Goal: Task Accomplishment & Management: Manage account settings

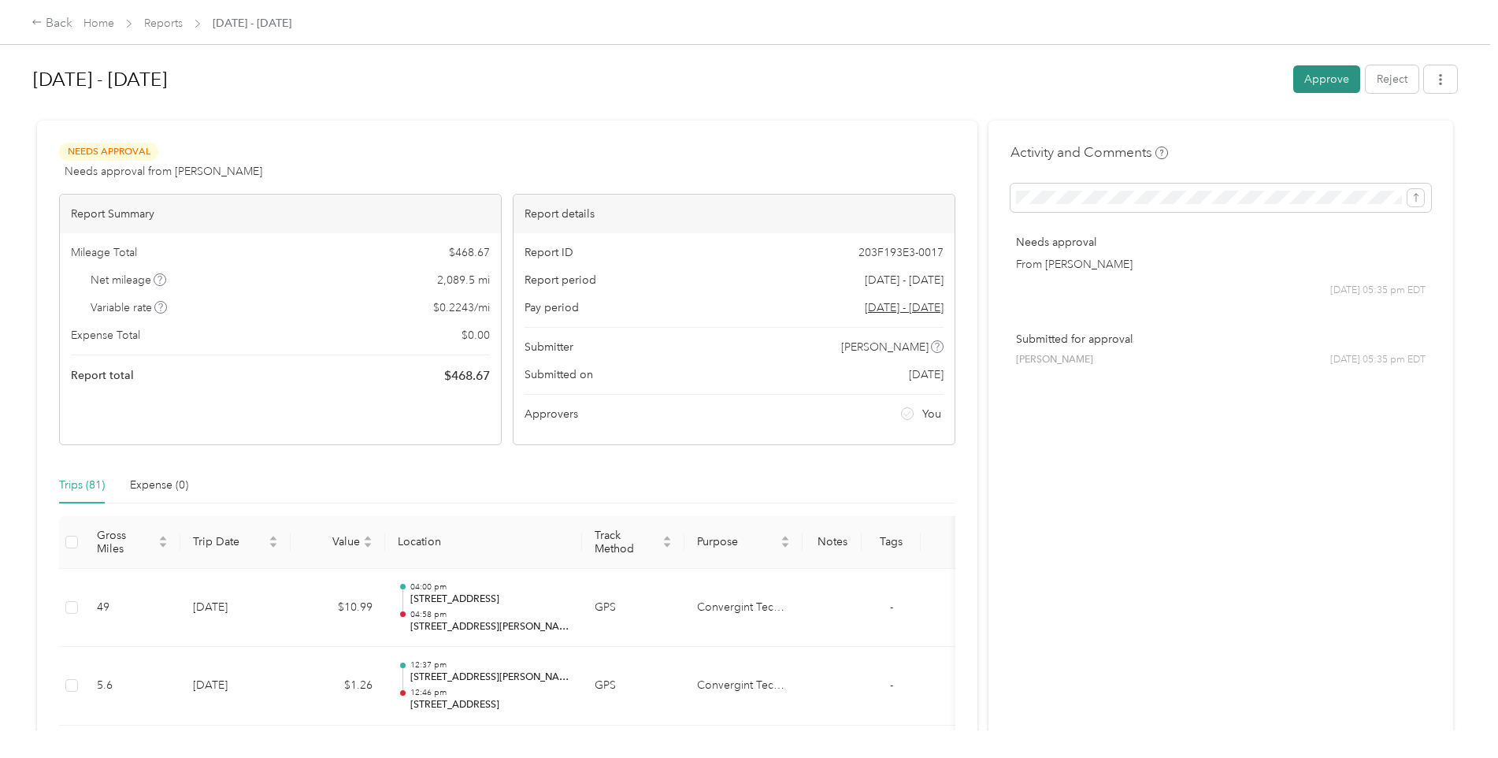
click at [1322, 79] on button "Approve" at bounding box center [1327, 79] width 67 height 28
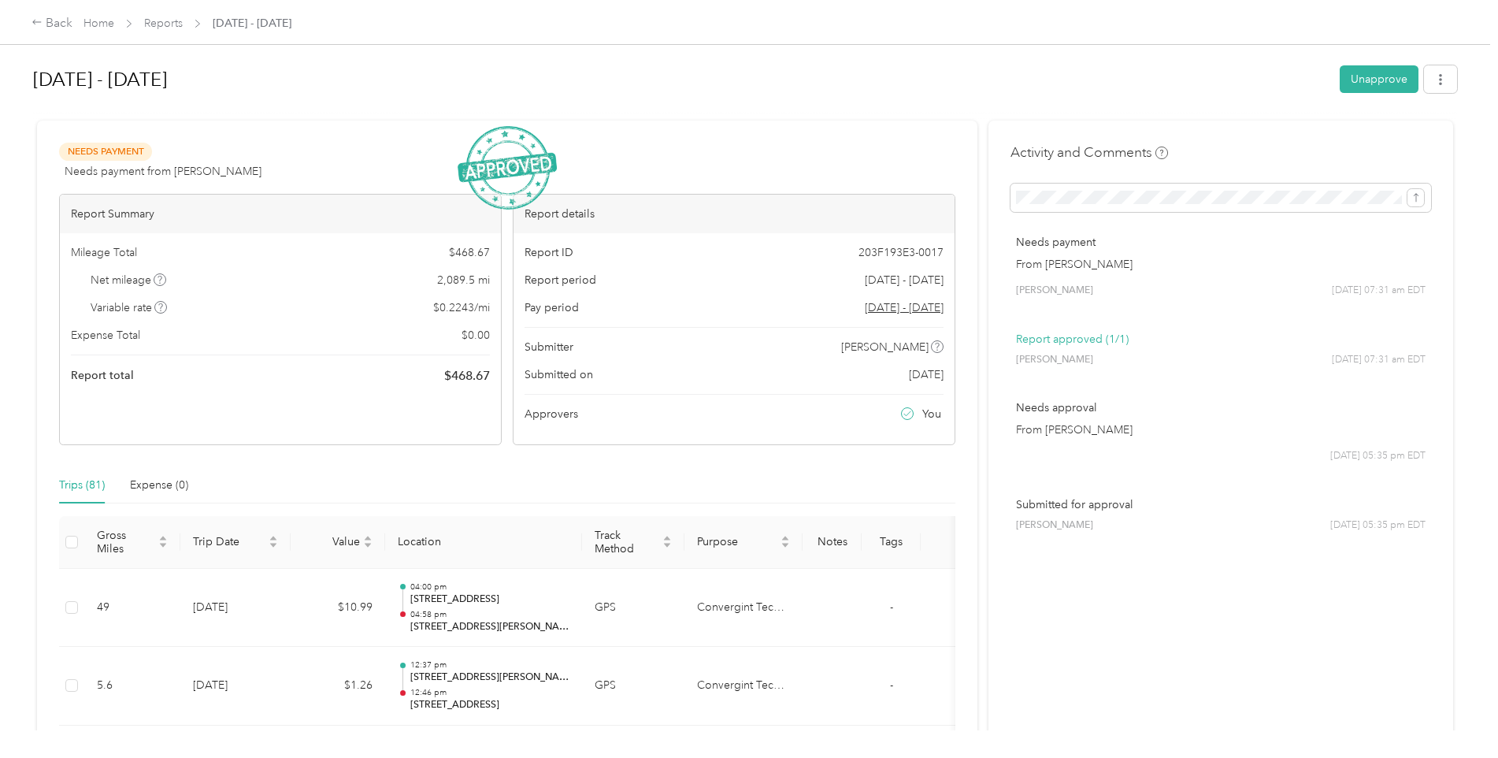
click at [28, 20] on div "Back Home Reports [DATE] - [DATE]" at bounding box center [749, 22] width 1498 height 44
click at [33, 21] on icon at bounding box center [37, 22] width 11 height 11
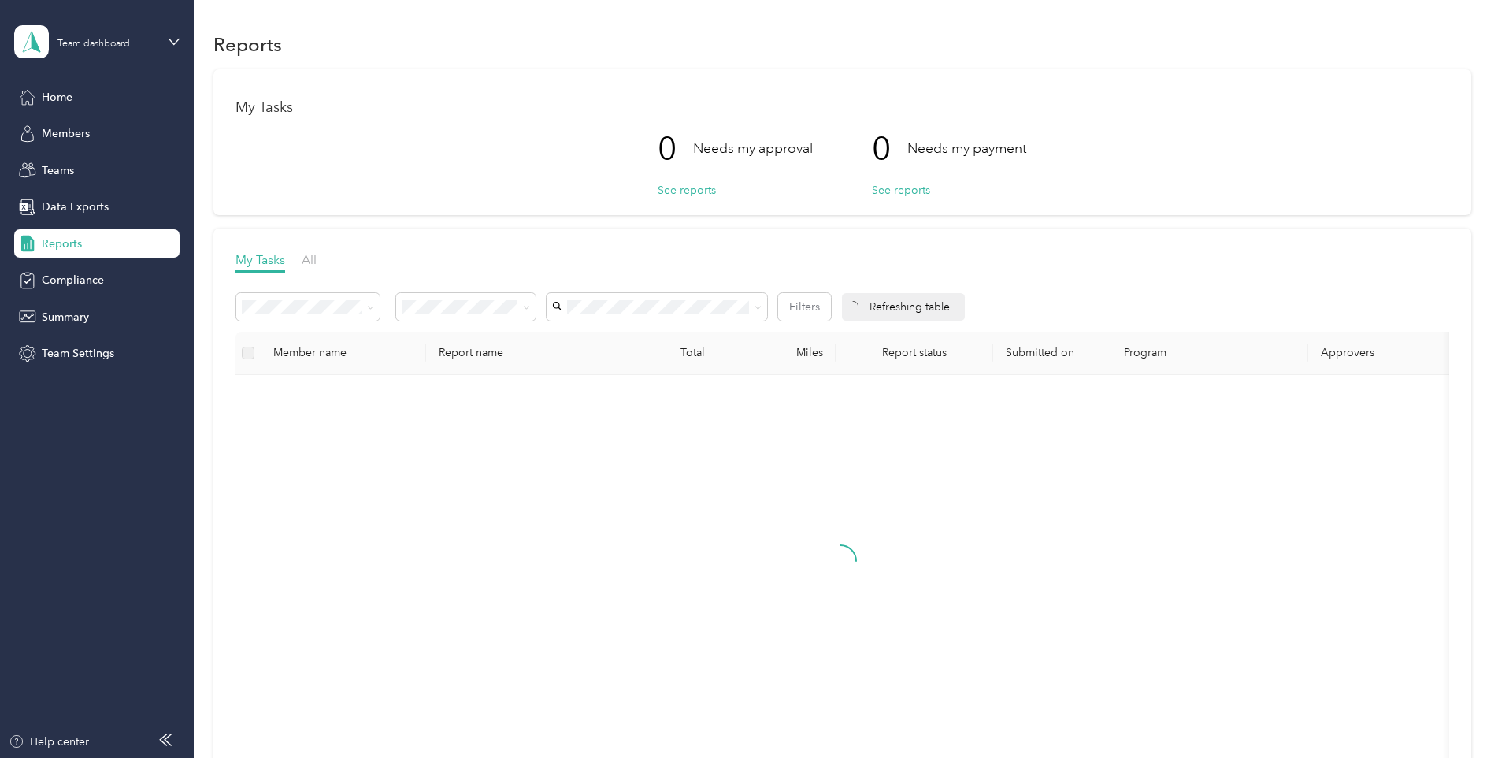
click at [165, 35] on div "Team dashboard" at bounding box center [96, 41] width 165 height 55
click at [124, 162] on div "Personal dashboard" at bounding box center [77, 165] width 99 height 17
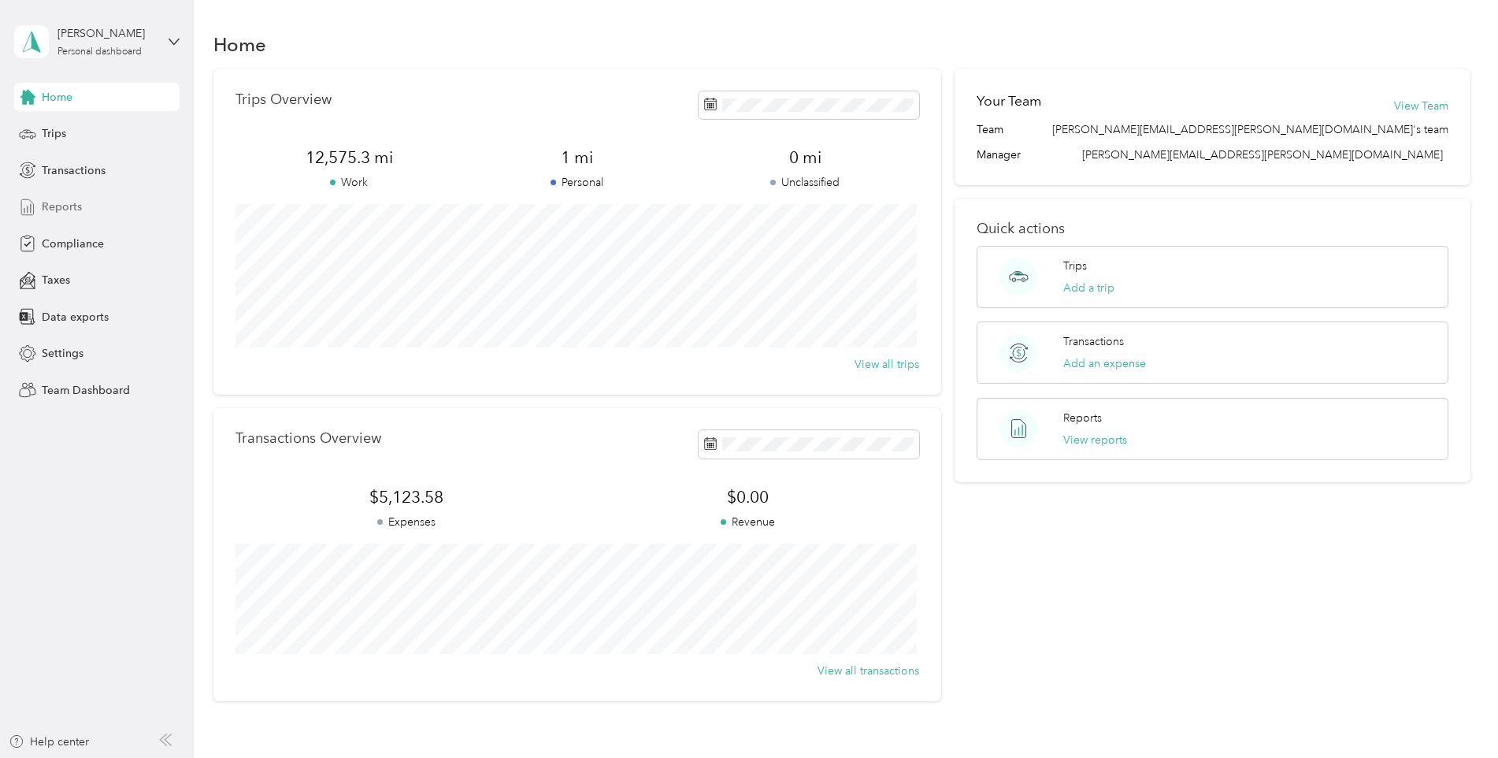
click at [72, 206] on span "Reports" at bounding box center [62, 207] width 40 height 17
